Goal: Feedback & Contribution: Submit feedback/report problem

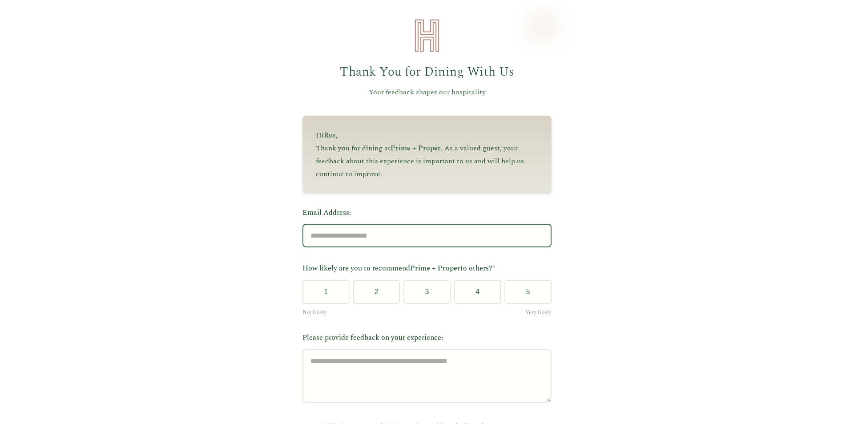
click at [337, 234] on input "Email Address:" at bounding box center [426, 236] width 249 height 24
type input "**********"
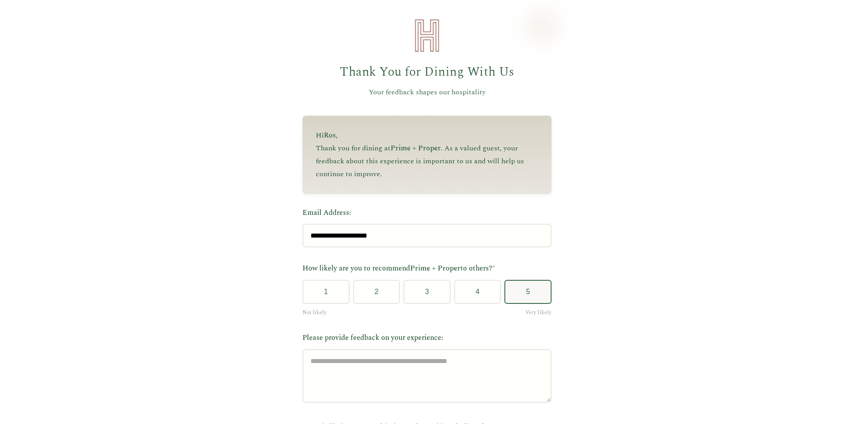
click at [527, 292] on button "5" at bounding box center [527, 292] width 47 height 24
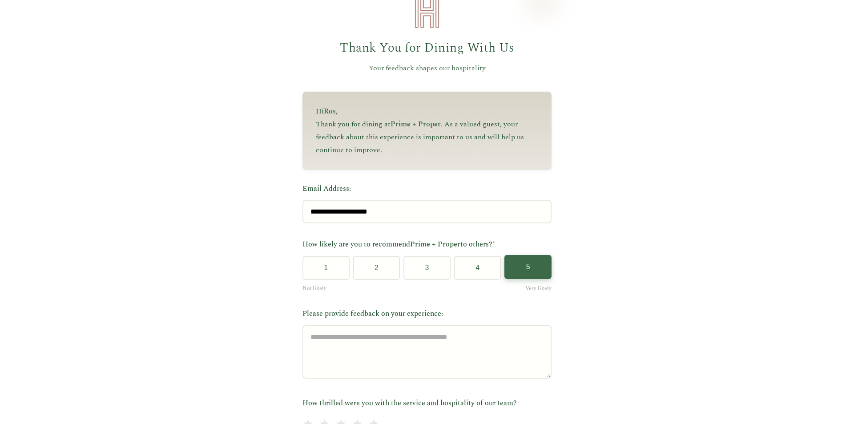
scroll to position [89, 0]
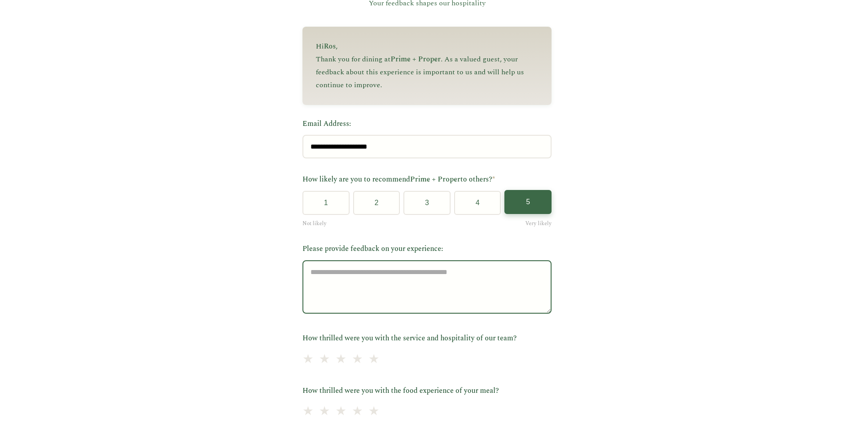
click at [404, 279] on textarea "Please provide feedback on your experience:" at bounding box center [426, 286] width 249 height 53
type textarea "*"
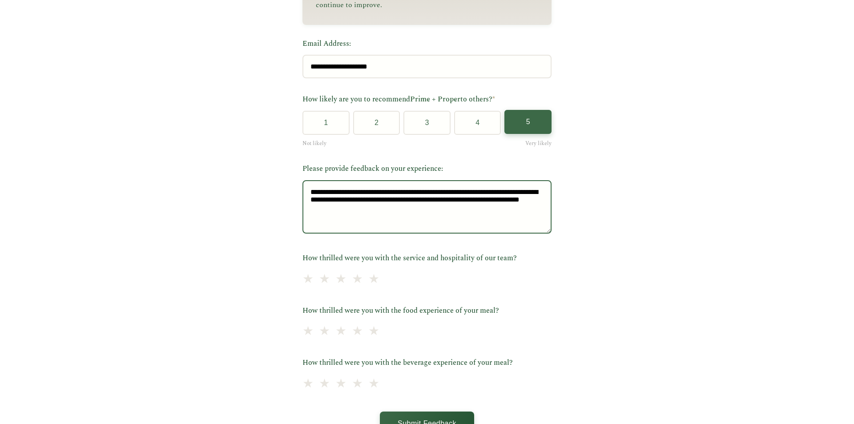
scroll to position [178, 0]
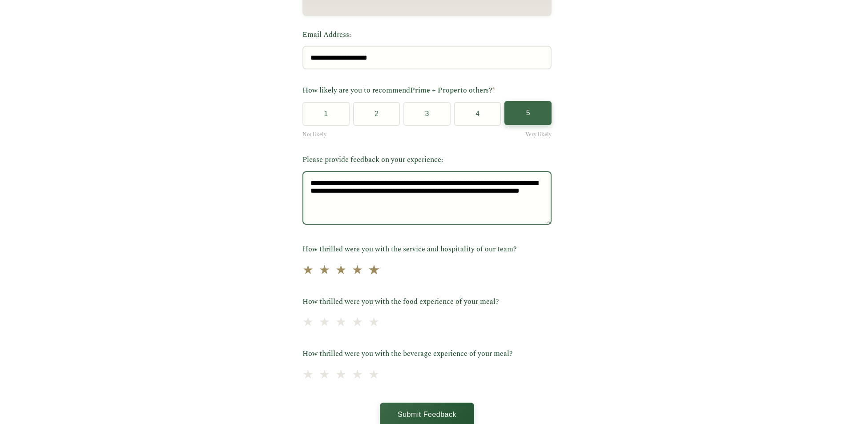
type textarea "**********"
click at [368, 275] on span "★" at bounding box center [374, 270] width 12 height 22
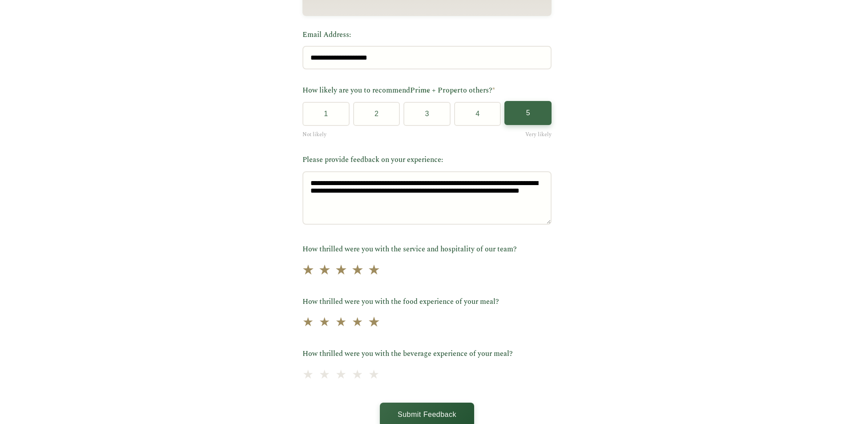
click at [368, 323] on span "★" at bounding box center [374, 323] width 12 height 22
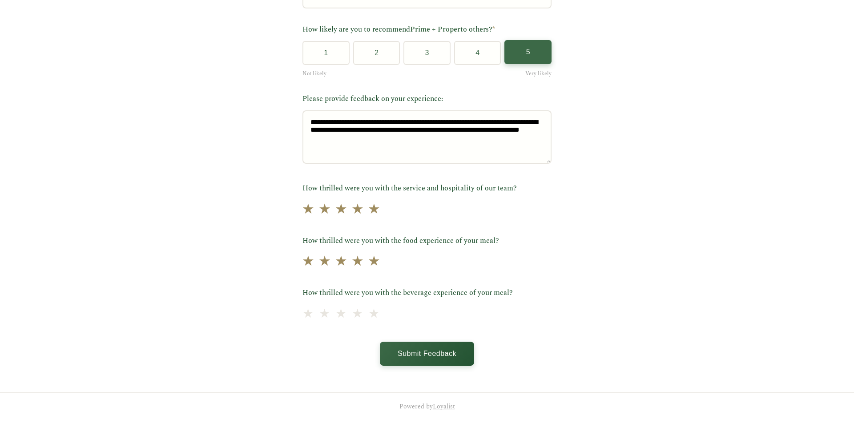
scroll to position [245, 0]
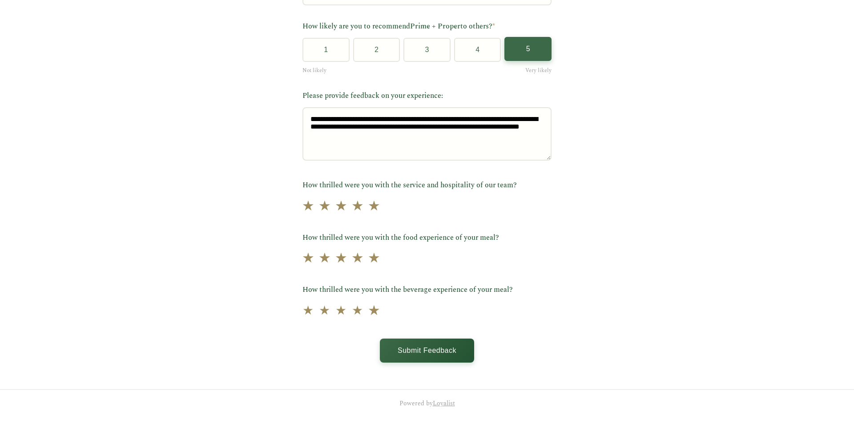
click at [368, 312] on span "★" at bounding box center [374, 311] width 12 height 22
click at [418, 346] on button "Submit Feedback" at bounding box center [427, 349] width 94 height 24
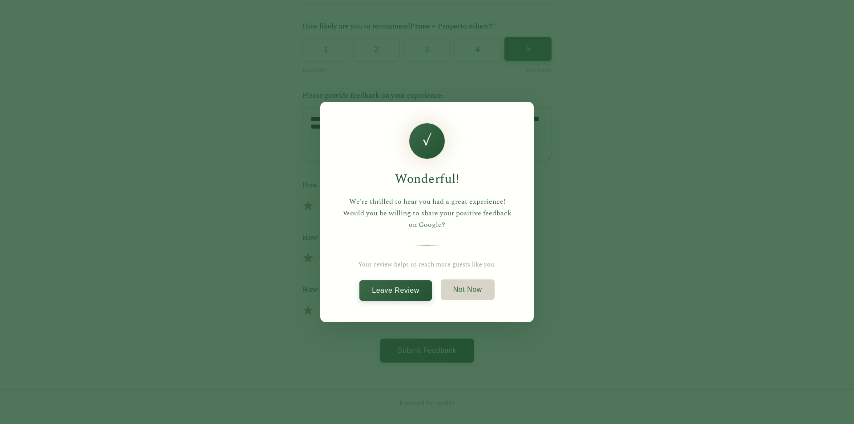
click at [456, 292] on button "Not Now" at bounding box center [468, 289] width 54 height 20
